Goal: Information Seeking & Learning: Learn about a topic

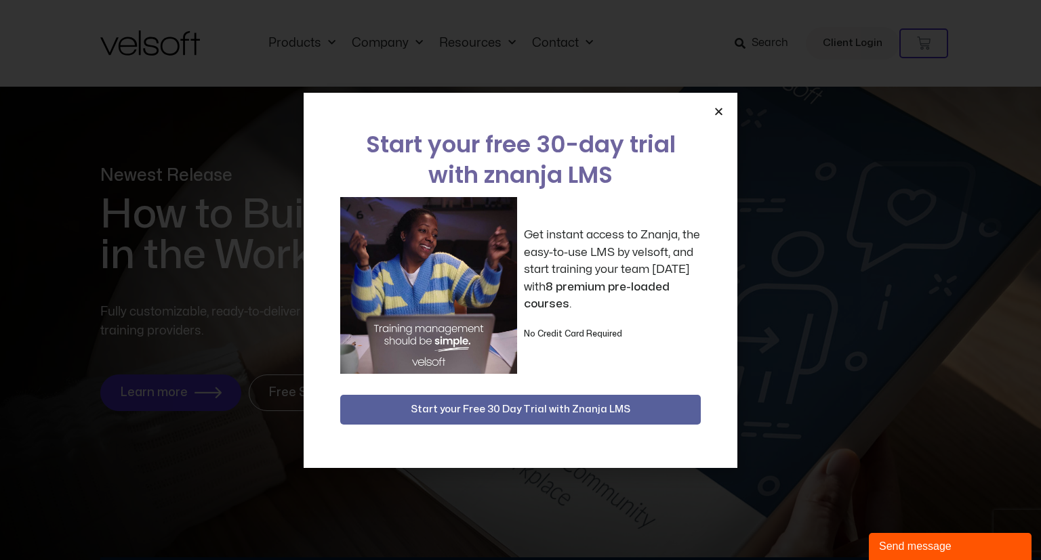
click at [718, 108] on icon "Close" at bounding box center [719, 111] width 10 height 10
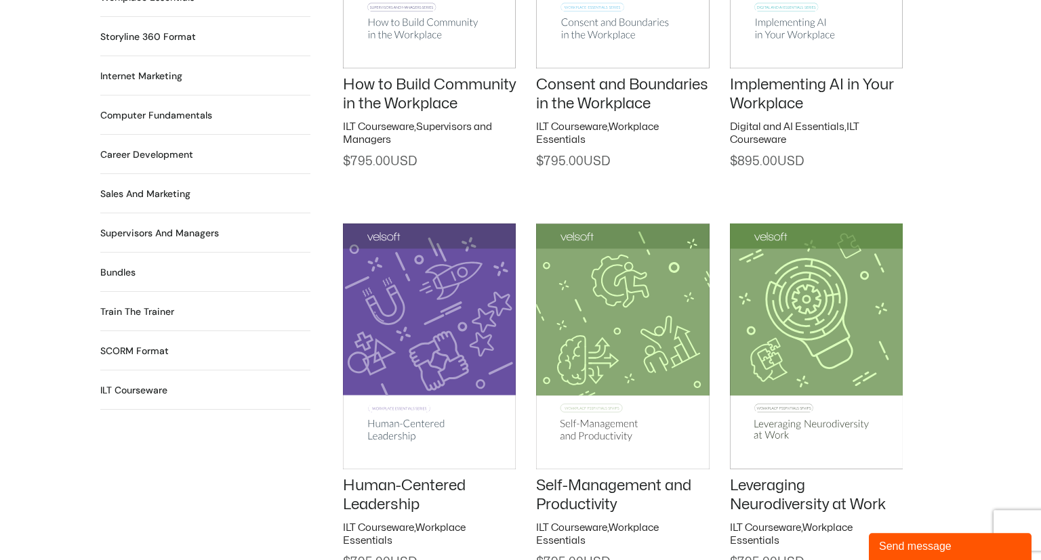
scroll to position [1145, 0]
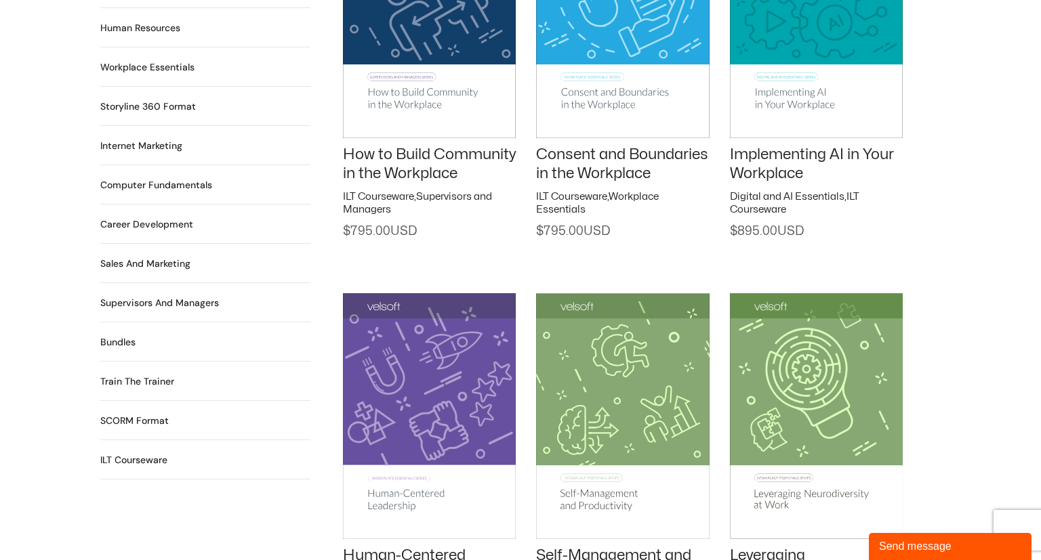
click at [140, 257] on h2 "Sales and Marketing 17 Products" at bounding box center [145, 264] width 90 height 14
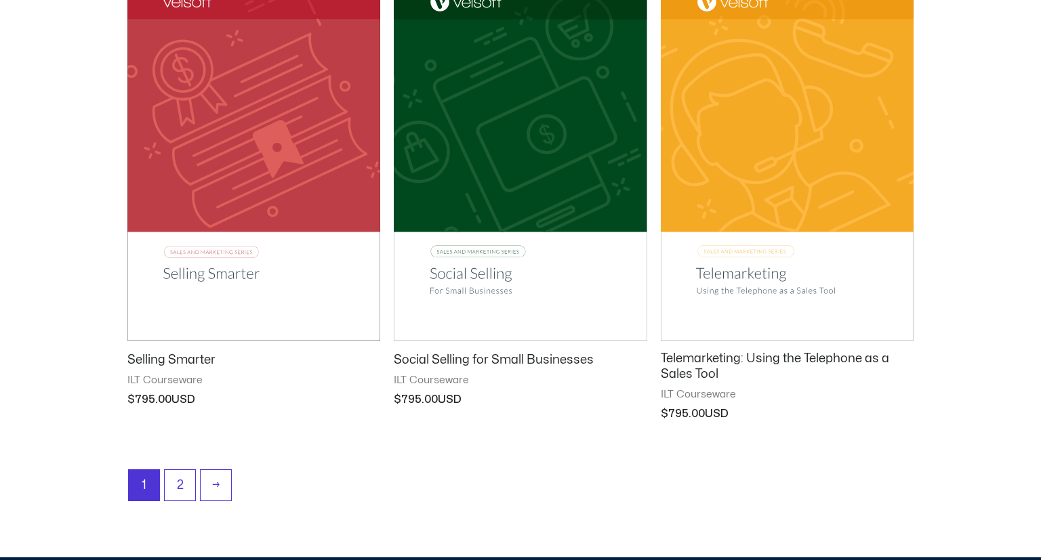
scroll to position [1717, 0]
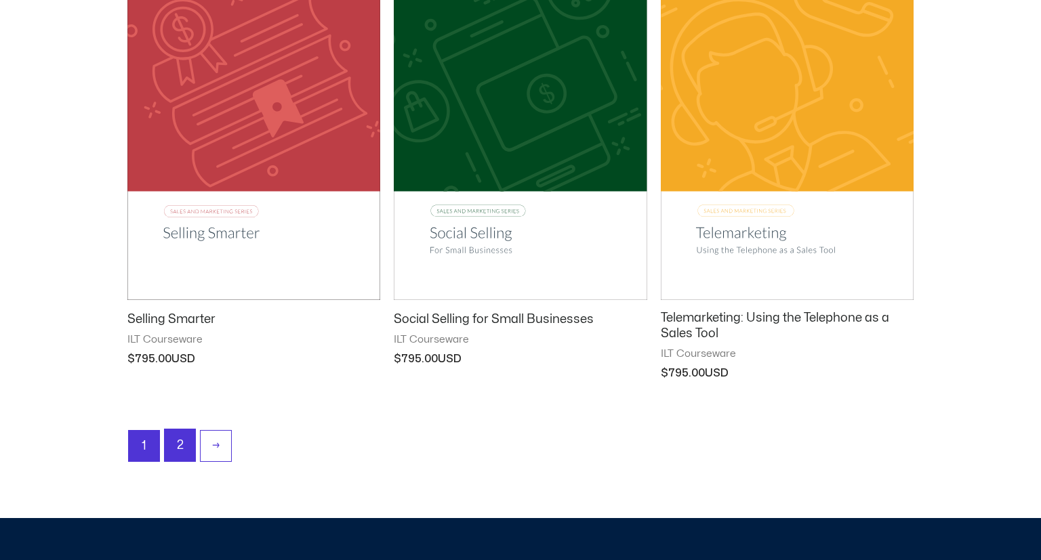
click at [176, 446] on link "2" at bounding box center [180, 446] width 30 height 32
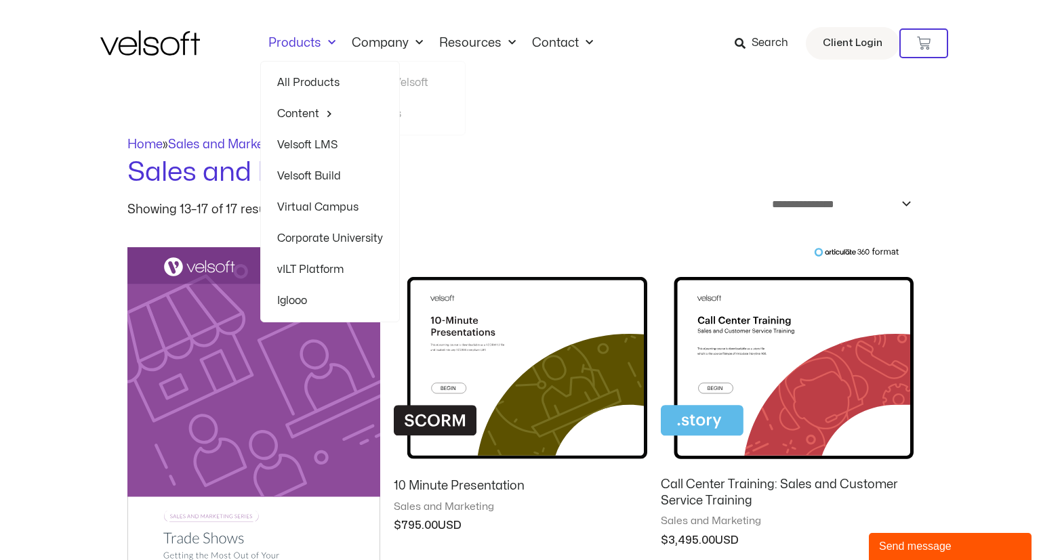
click at [286, 38] on link "Products" at bounding box center [301, 43] width 83 height 15
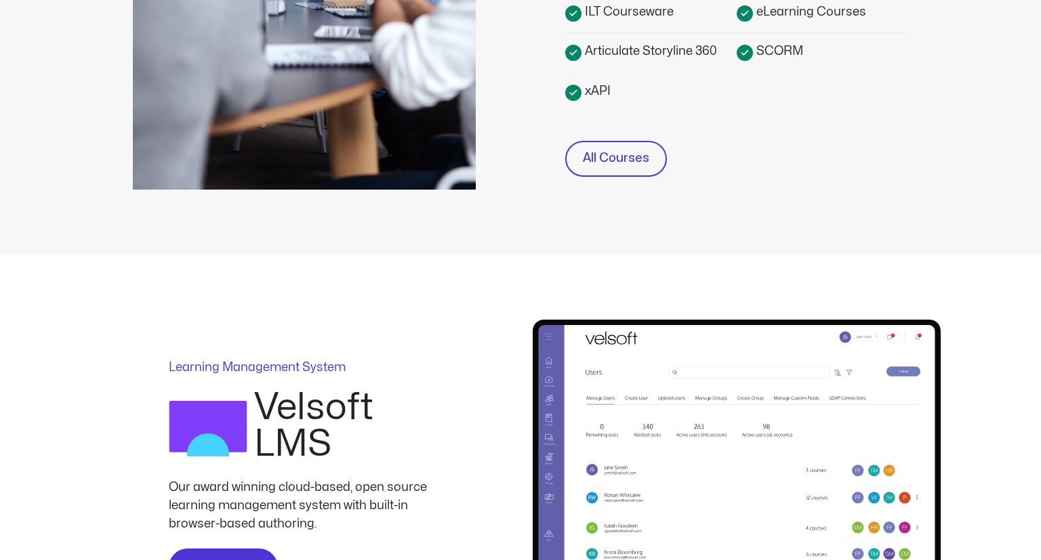
scroll to position [608, 0]
